Goal: Task Accomplishment & Management: Manage account settings

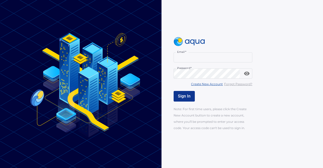
type input "**********"
click at [189, 96] on span "Sign In" at bounding box center [184, 96] width 13 height 5
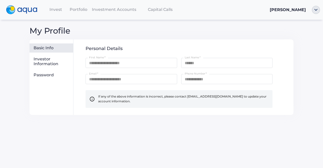
click at [82, 7] on div "Portfolio" at bounding box center [78, 9] width 23 height 10
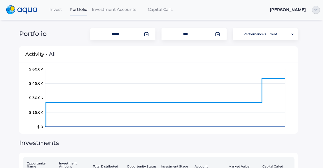
click at [60, 15] on div at bounding box center [56, 15] width 14 height 1
click at [60, 12] on span "Invest" at bounding box center [55, 9] width 13 height 5
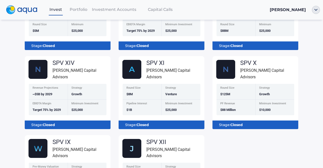
scroll to position [107, 0]
